Goal: Task Accomplishment & Management: Complete application form

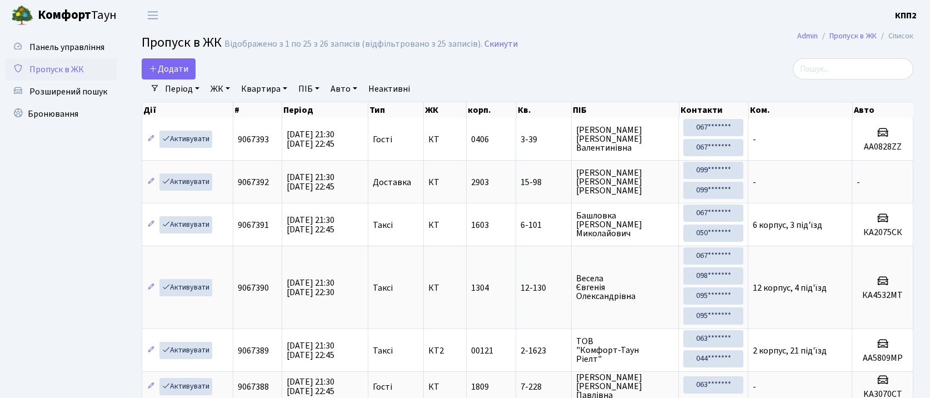
select select "25"
drag, startPoint x: 849, startPoint y: 65, endPoint x: 857, endPoint y: 61, distance: 8.7
click at [850, 64] on input "search" at bounding box center [853, 68] width 121 height 21
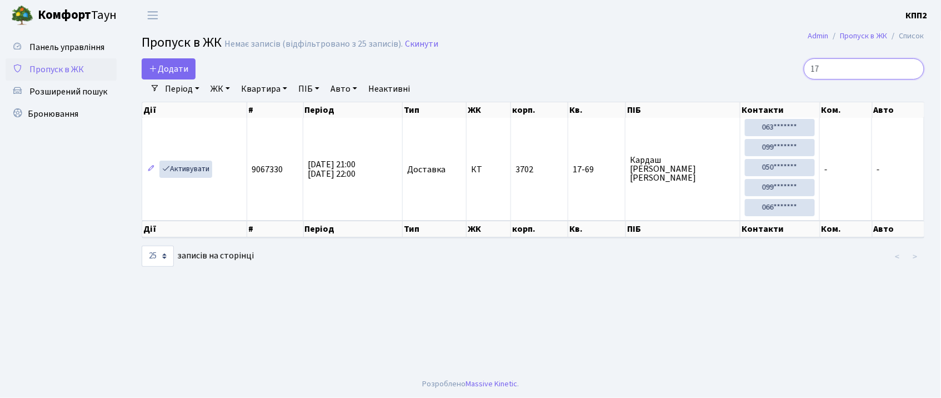
type input "1"
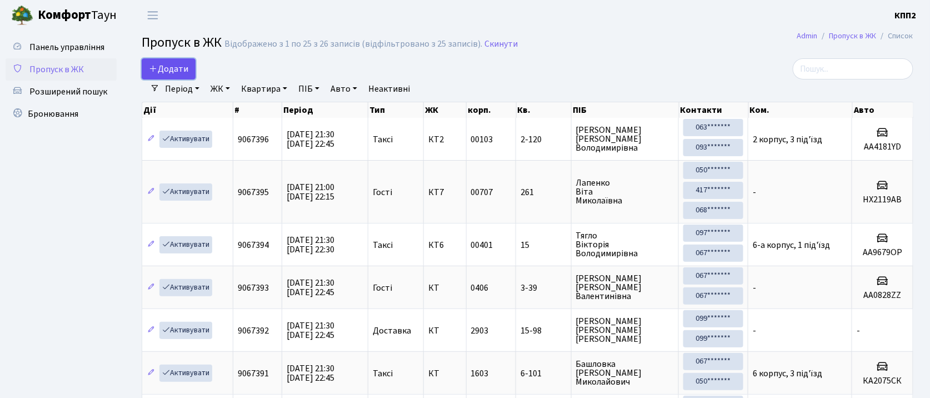
click at [180, 70] on span "Додати" at bounding box center [168, 69] width 39 height 12
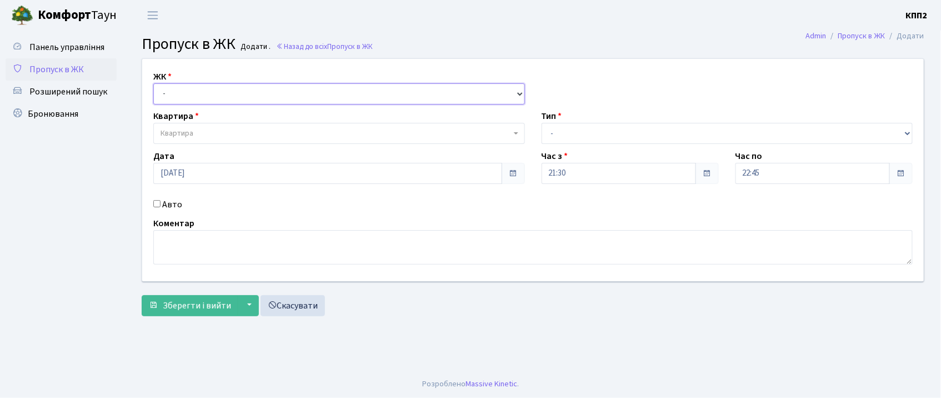
click at [176, 90] on select "- КТ, вул. Регенераторна, 4 КТ2, просп. Соборності, 17 КТ3, вул. Березнева, 16 …" at bounding box center [339, 93] width 372 height 21
select select "271"
click at [153, 83] on select "- КТ, вул. Регенераторна, 4 КТ2, просп. Соборності, 17 КТ3, вул. Березнева, 16 …" at bounding box center [339, 93] width 372 height 21
select select
click at [156, 205] on input "Авто" at bounding box center [156, 203] width 7 height 7
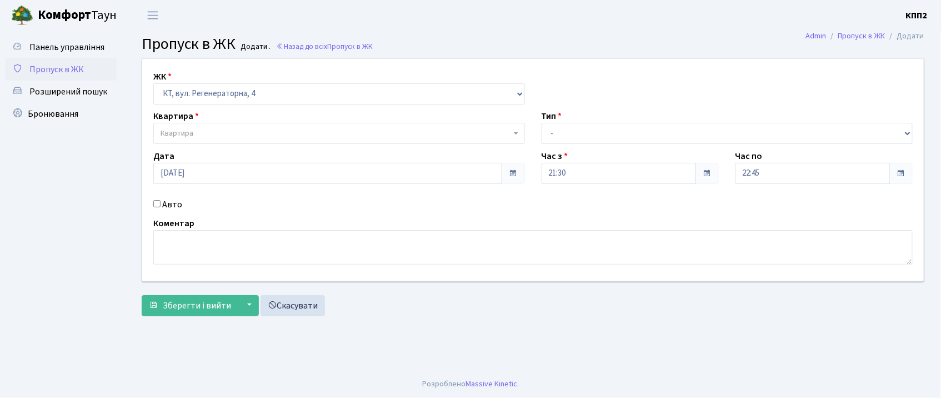
checkbox input "true"
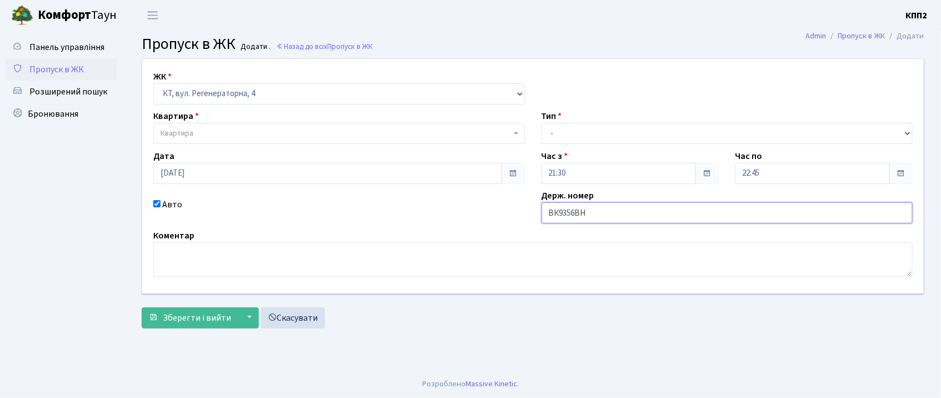
type input "ВК9356ВН"
click at [223, 136] on span "Квартира" at bounding box center [336, 133] width 351 height 11
type input "241"
click at [253, 91] on select "- КТ, вул. Регенераторна, 4 КТ2, просп. Соборності, 17 КТ3, вул. Березнева, 16 …" at bounding box center [339, 93] width 372 height 21
select select "302"
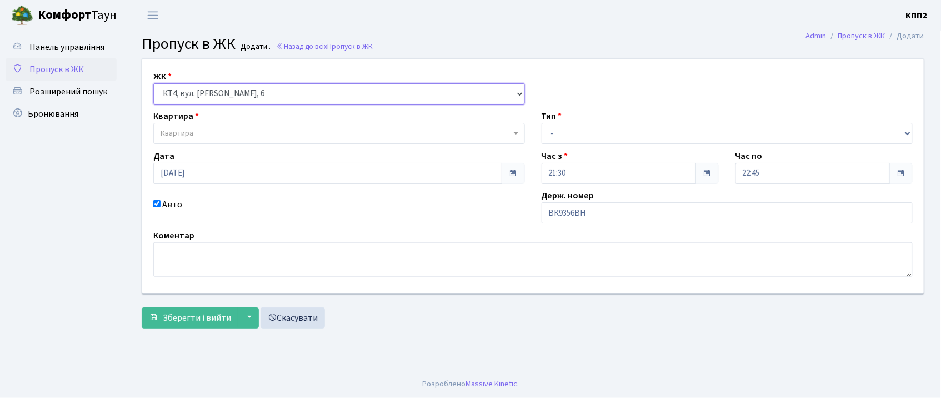
click at [153, 83] on select "- КТ, вул. Регенераторна, 4 КТ2, просп. Соборності, 17 КТ3, вул. Березнева, 16 …" at bounding box center [339, 93] width 372 height 21
select select
click at [252, 134] on span "Квартира" at bounding box center [336, 133] width 351 height 11
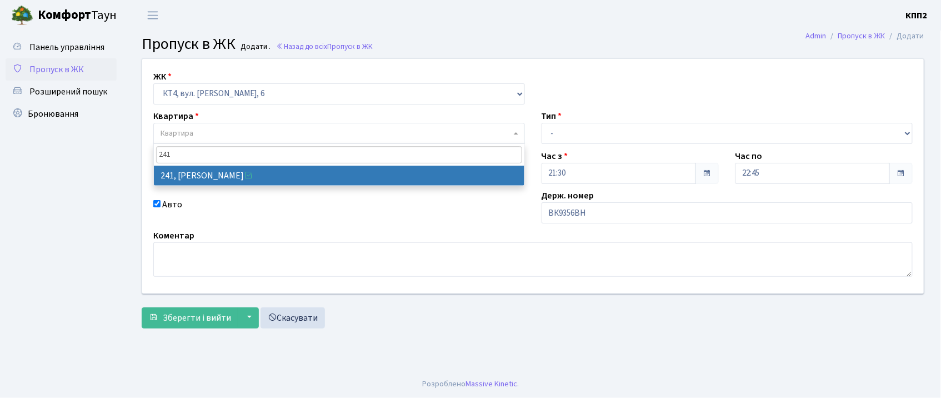
type input "241"
select select "16958"
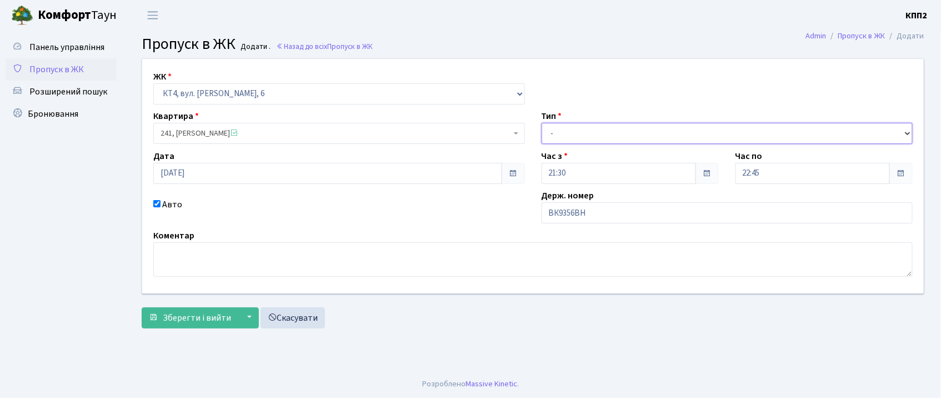
click at [607, 141] on select "- Доставка Таксі Гості Сервіс" at bounding box center [728, 133] width 372 height 21
select select "2"
click at [542, 123] on select "- Доставка Таксі Гості Сервіс" at bounding box center [728, 133] width 372 height 21
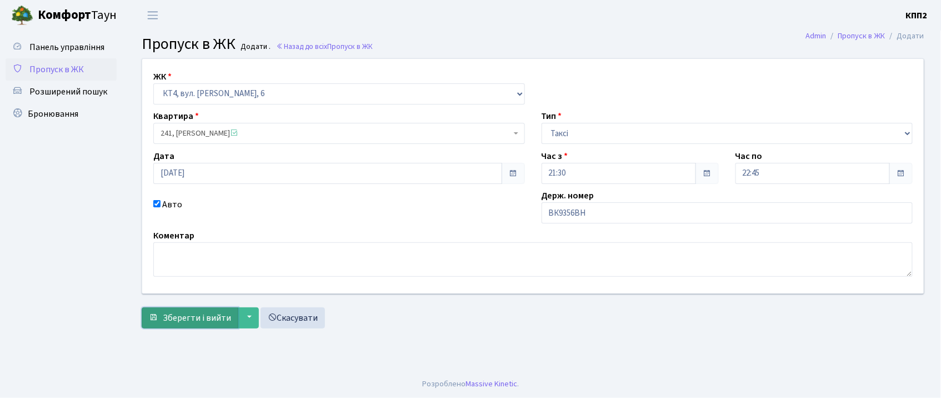
click at [212, 313] on span "Зберегти і вийти" at bounding box center [197, 318] width 68 height 12
click at [69, 74] on span "Пропуск в ЖК" at bounding box center [56, 69] width 54 height 12
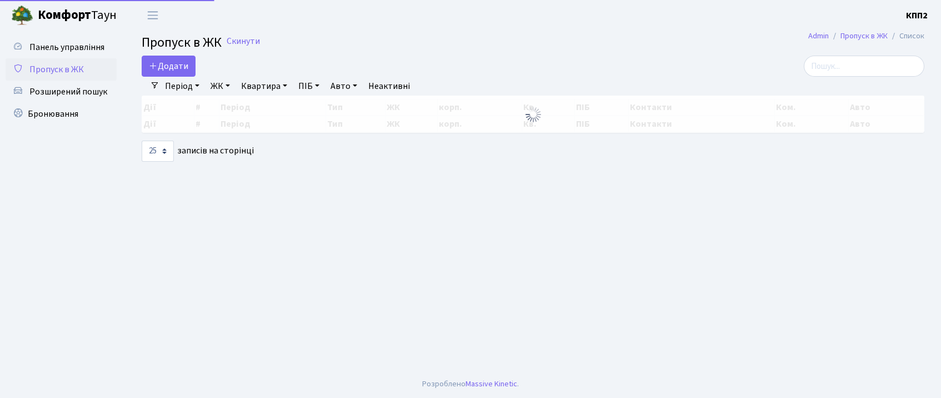
select select "25"
click at [269, 80] on link "Квартира" at bounding box center [264, 86] width 55 height 19
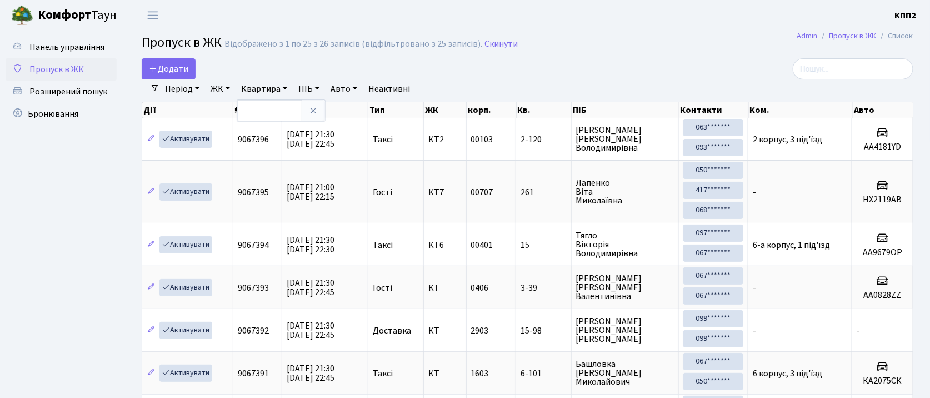
drag, startPoint x: 267, startPoint y: 84, endPoint x: 243, endPoint y: 94, distance: 25.7
click at [267, 85] on link "Квартира" at bounding box center [264, 88] width 55 height 19
click at [219, 86] on link "ЖК" at bounding box center [220, 88] width 28 height 19
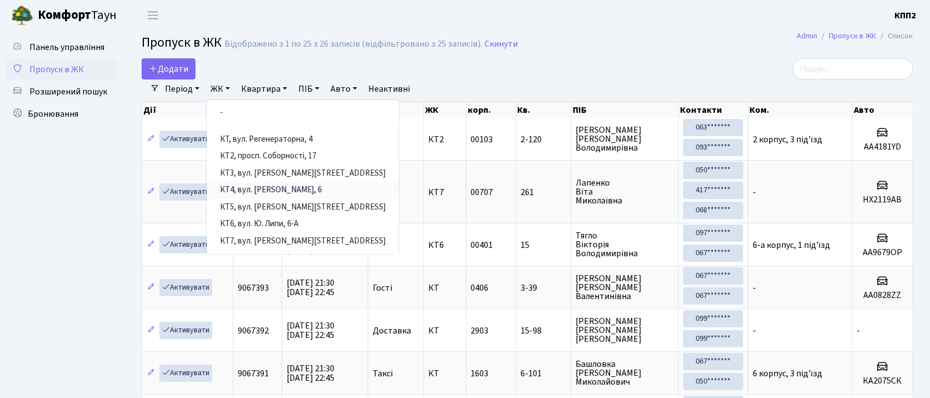
click at [256, 191] on link "КТ4, вул. Юрія Липи, 6" at bounding box center [303, 190] width 192 height 17
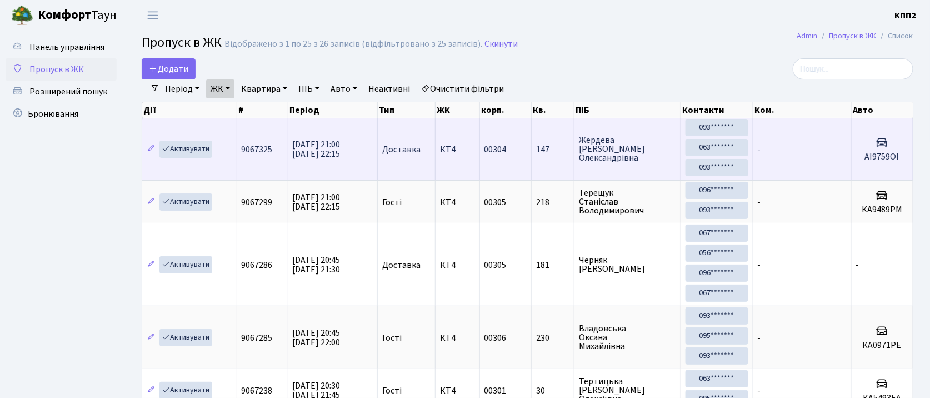
scroll to position [1, 0]
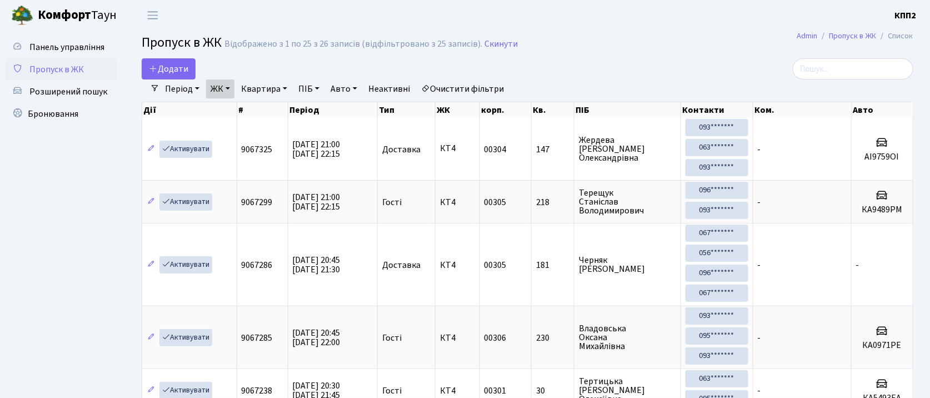
click at [217, 90] on link "ЖК" at bounding box center [220, 88] width 28 height 19
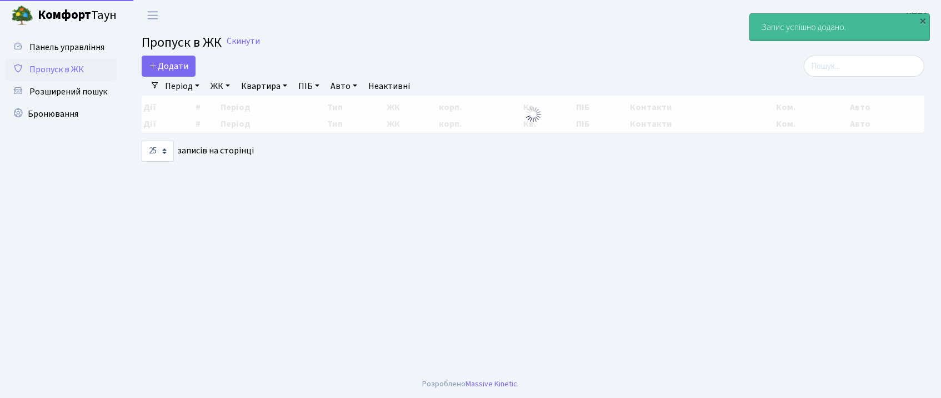
select select "25"
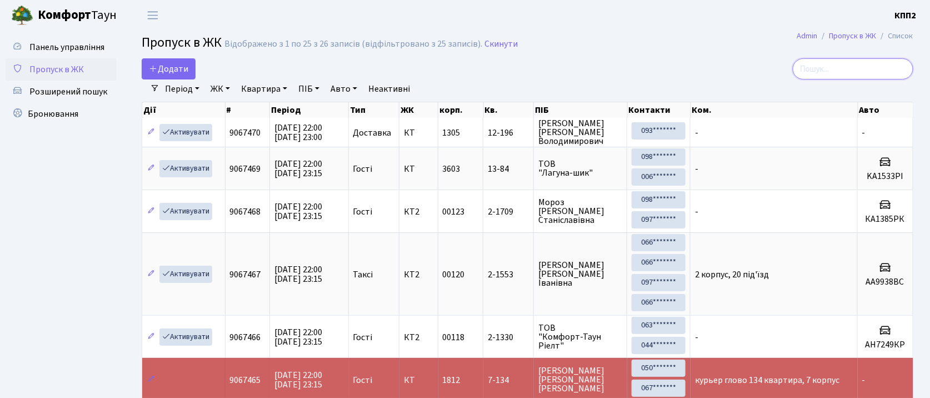
click at [878, 63] on input "search" at bounding box center [853, 68] width 121 height 21
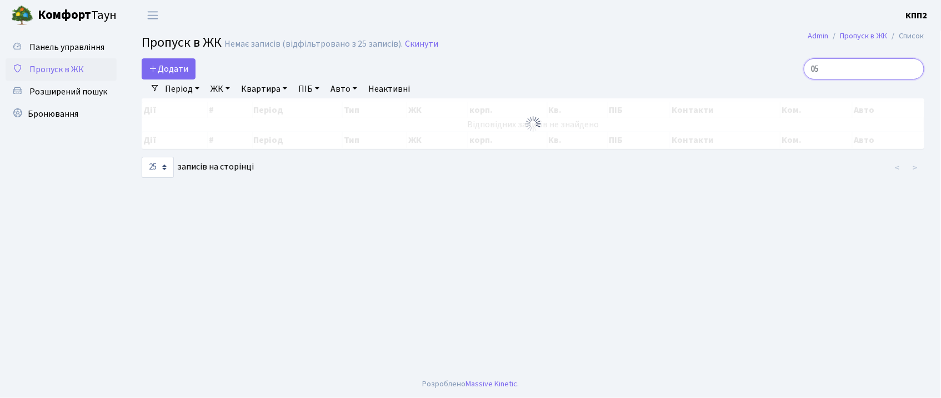
type input "0"
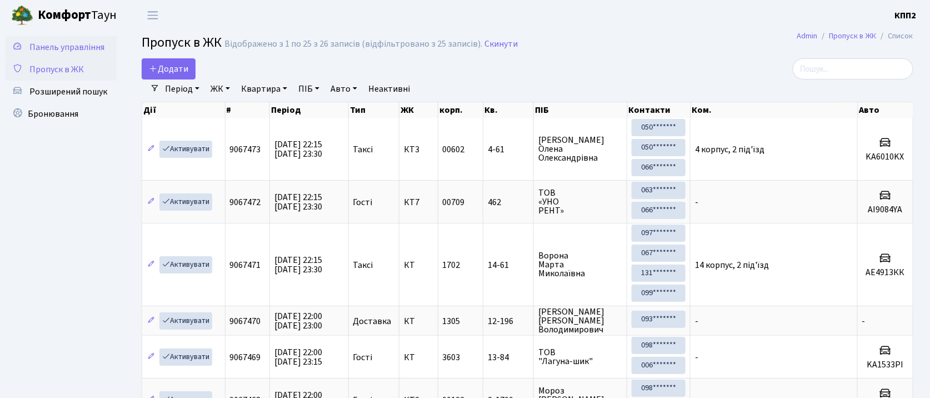
click at [54, 51] on span "Панель управління" at bounding box center [66, 47] width 75 height 12
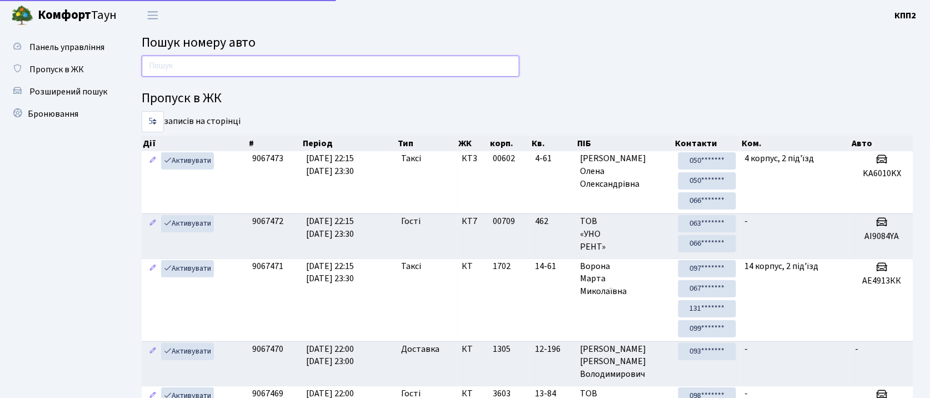
click at [247, 65] on input "text" at bounding box center [331, 66] width 378 height 21
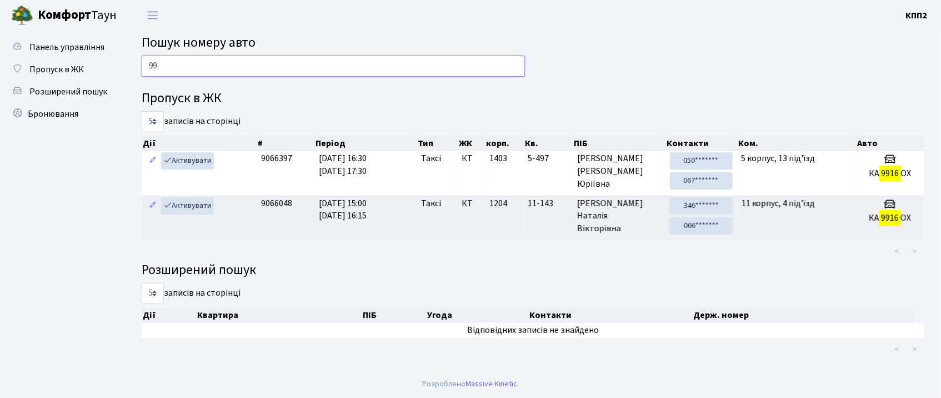
type input "9"
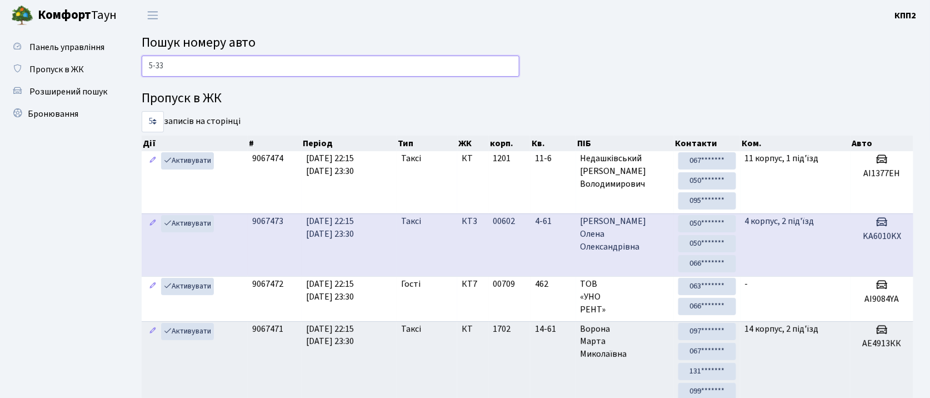
type input "5-331"
